Goal: Information Seeking & Learning: Learn about a topic

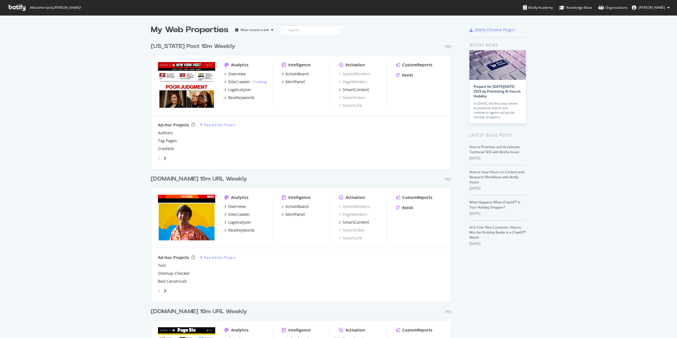
scroll to position [670, 300]
click at [239, 90] on div "LogAnalyzer" at bounding box center [239, 90] width 23 height 6
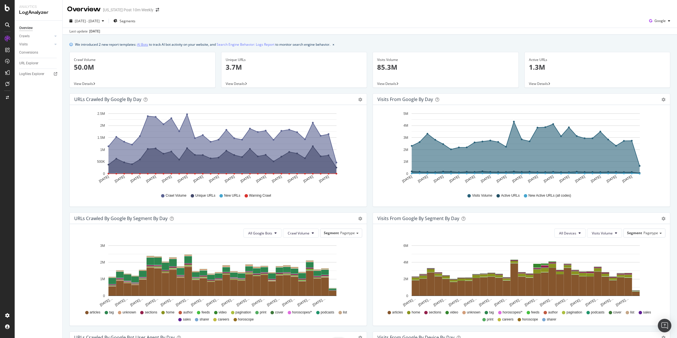
click at [146, 43] on link "AI Bots" at bounding box center [142, 44] width 11 height 6
click at [25, 45] on div "Visits" at bounding box center [23, 44] width 8 height 6
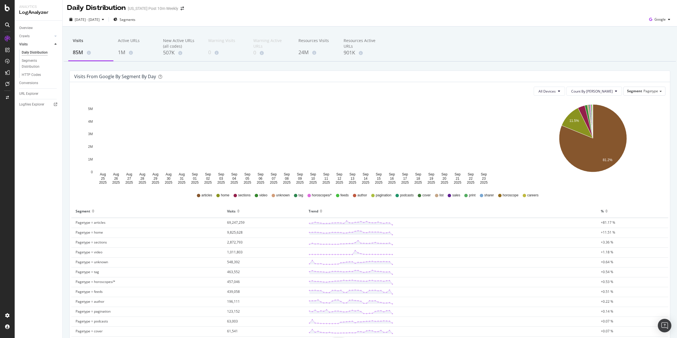
scroll to position [3, 0]
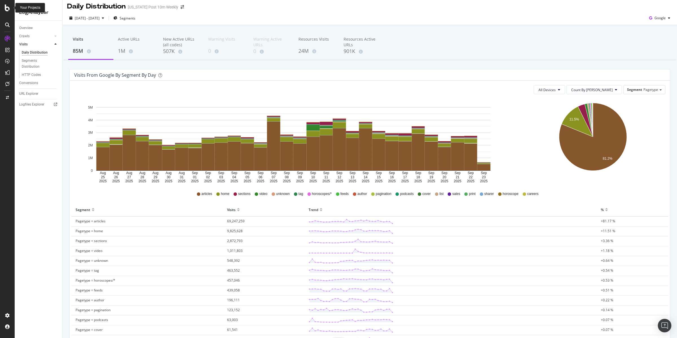
click at [6, 6] on icon at bounding box center [7, 8] width 5 height 7
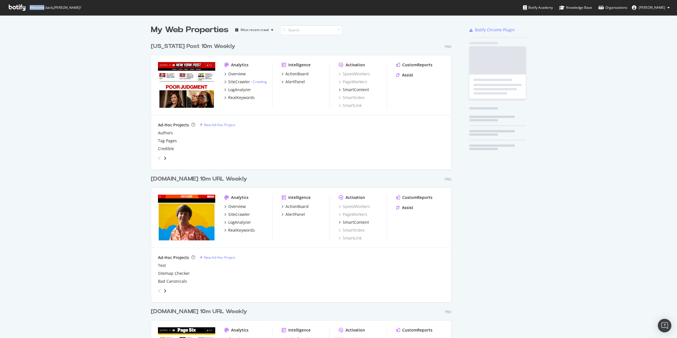
click at [6, 6] on span "Welcome back, Brendan O'Connell !" at bounding box center [44, 7] width 81 height 15
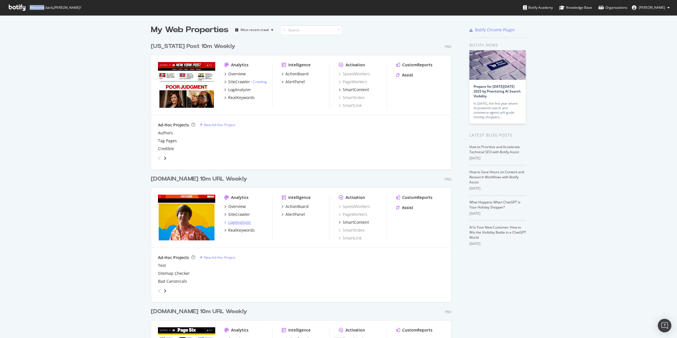
click at [236, 222] on div "LogAnalyzer" at bounding box center [239, 222] width 23 height 6
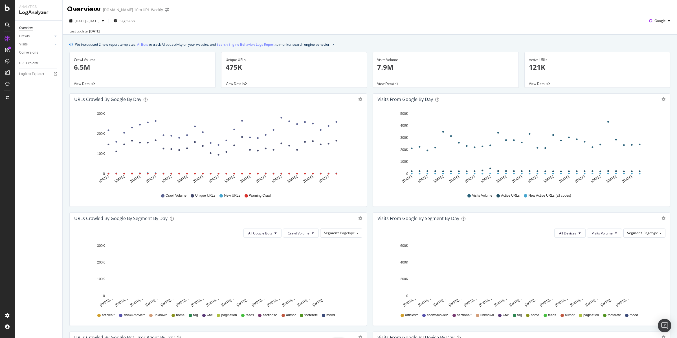
scroll to position [1, 0]
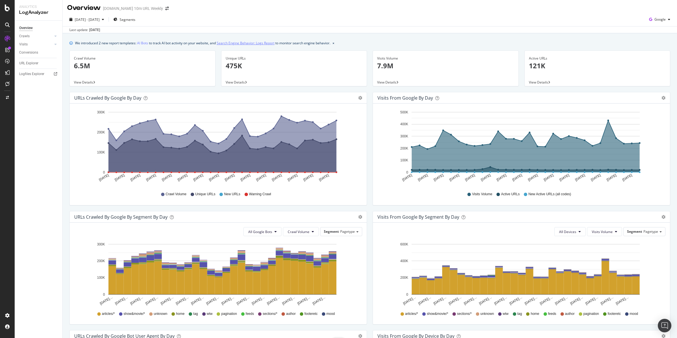
click at [248, 42] on link "Search Engine Behavior: Logs Report" at bounding box center [246, 43] width 58 height 6
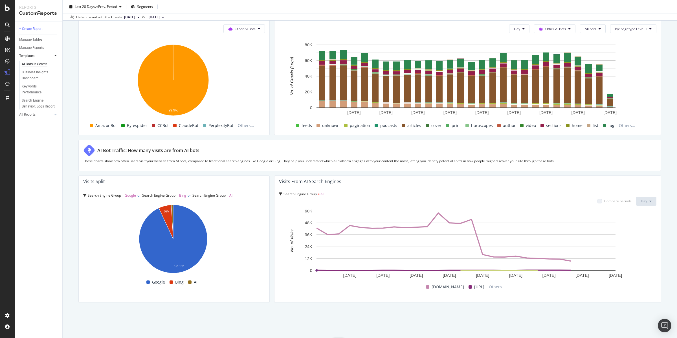
scroll to position [847, 0]
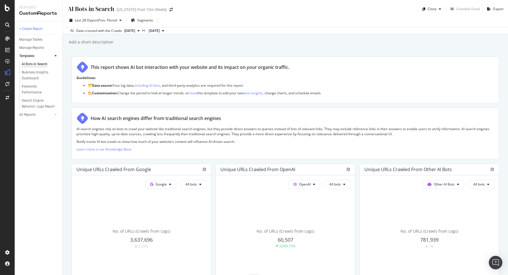
click at [360, 39] on div "Add a short description Add a short description" at bounding box center [287, 42] width 439 height 8
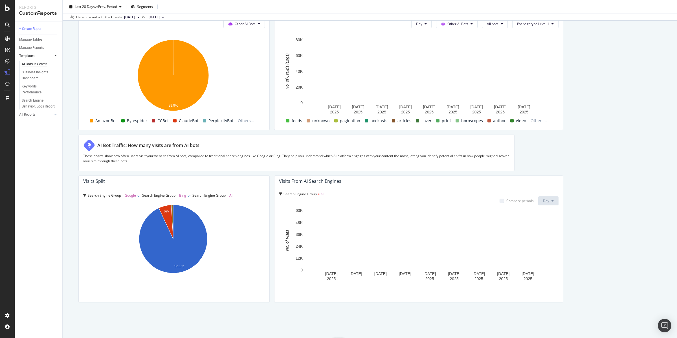
scroll to position [853, 0]
